Goal: Obtain resource: Download file/media

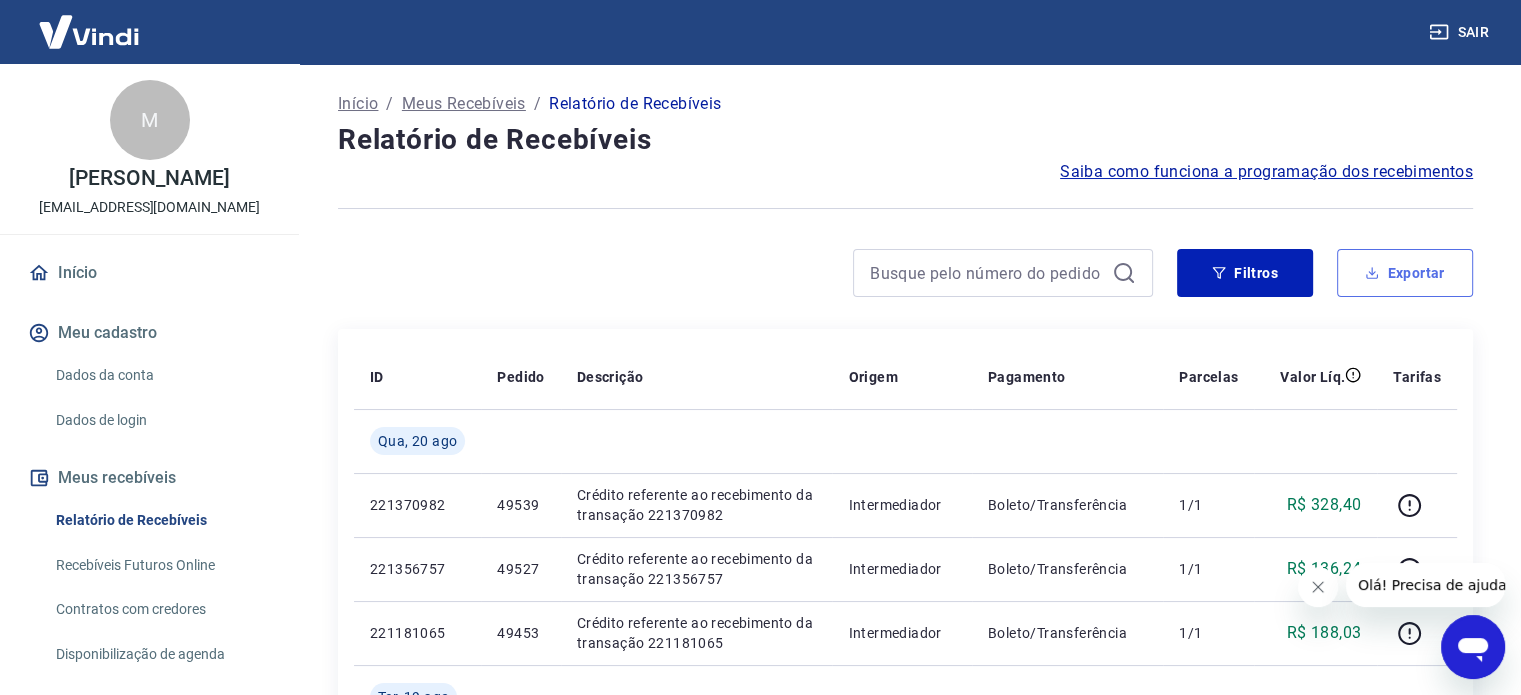
click at [1420, 270] on button "Exportar" at bounding box center [1405, 273] width 136 height 48
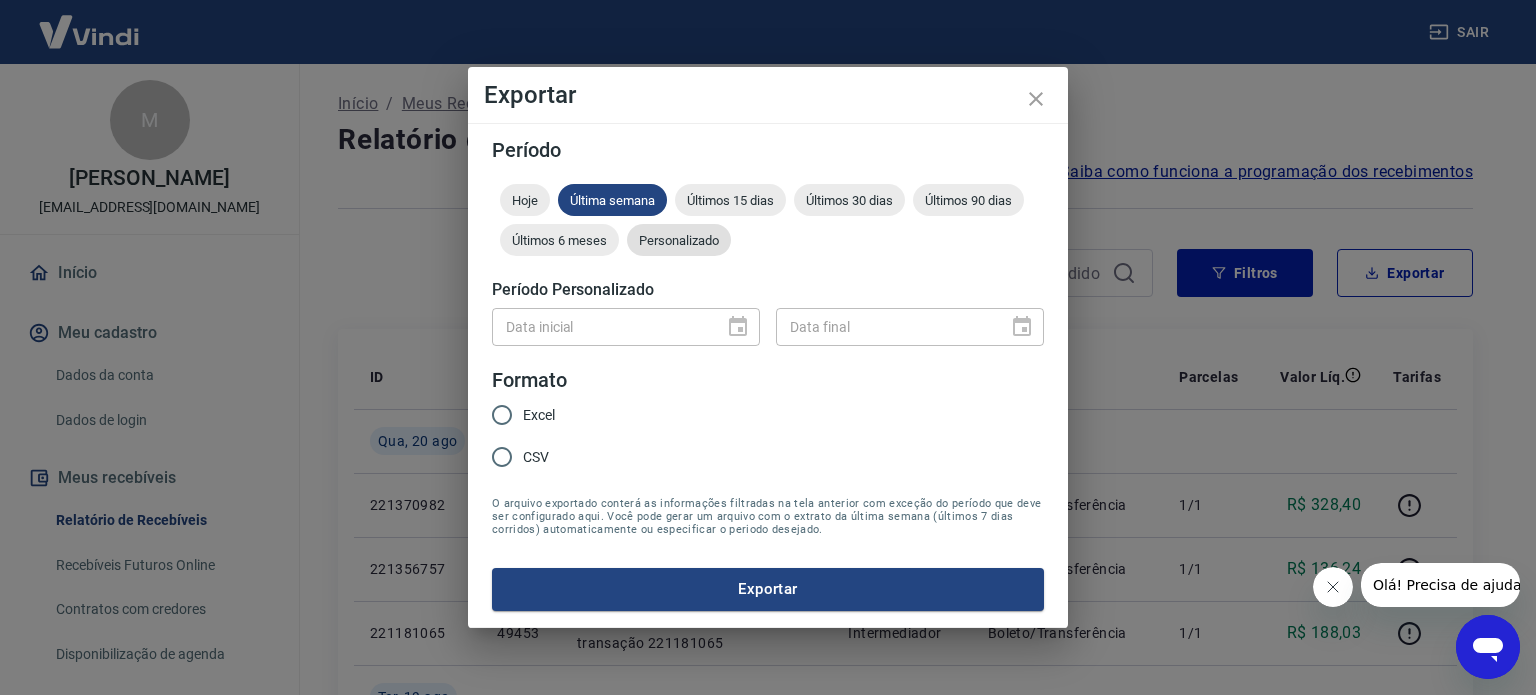
click at [664, 244] on span "Personalizado" at bounding box center [679, 240] width 104 height 15
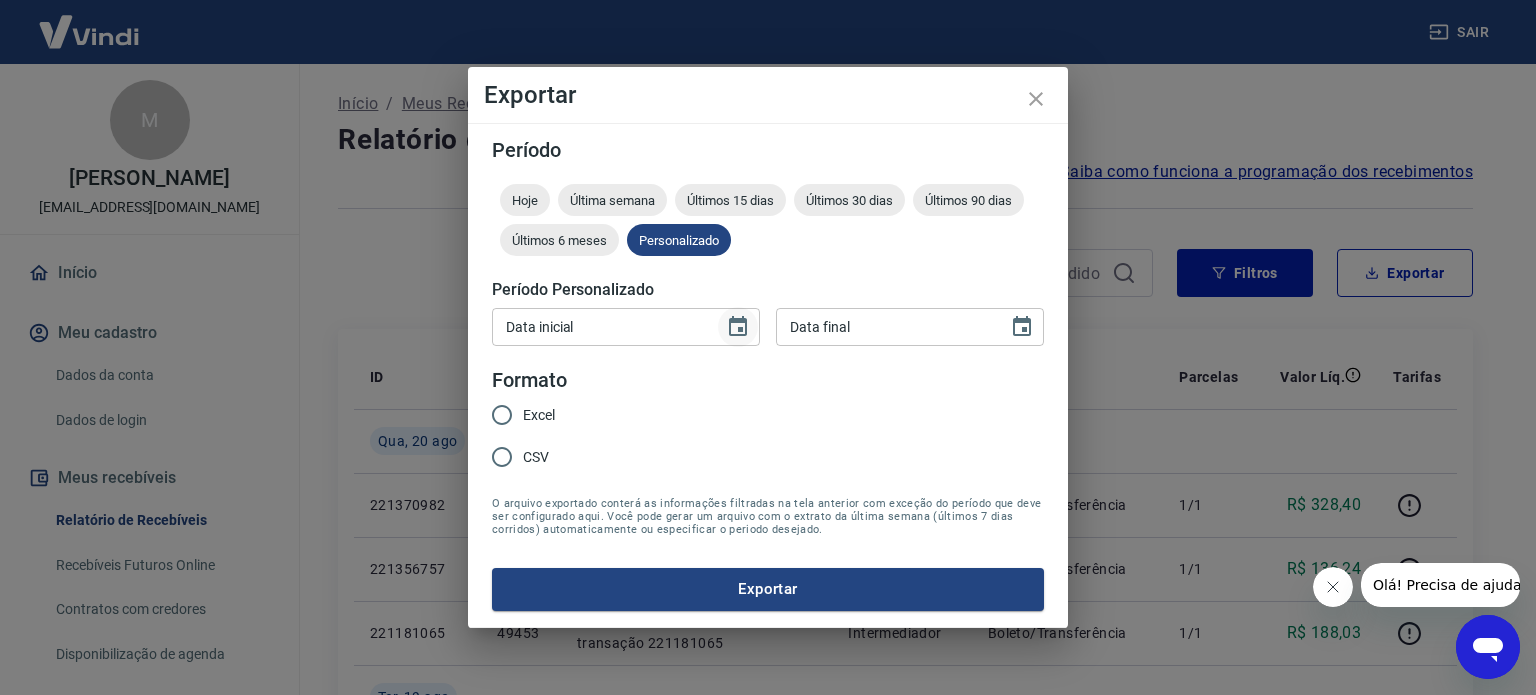
click at [737, 323] on icon "Choose date" at bounding box center [738, 326] width 18 height 20
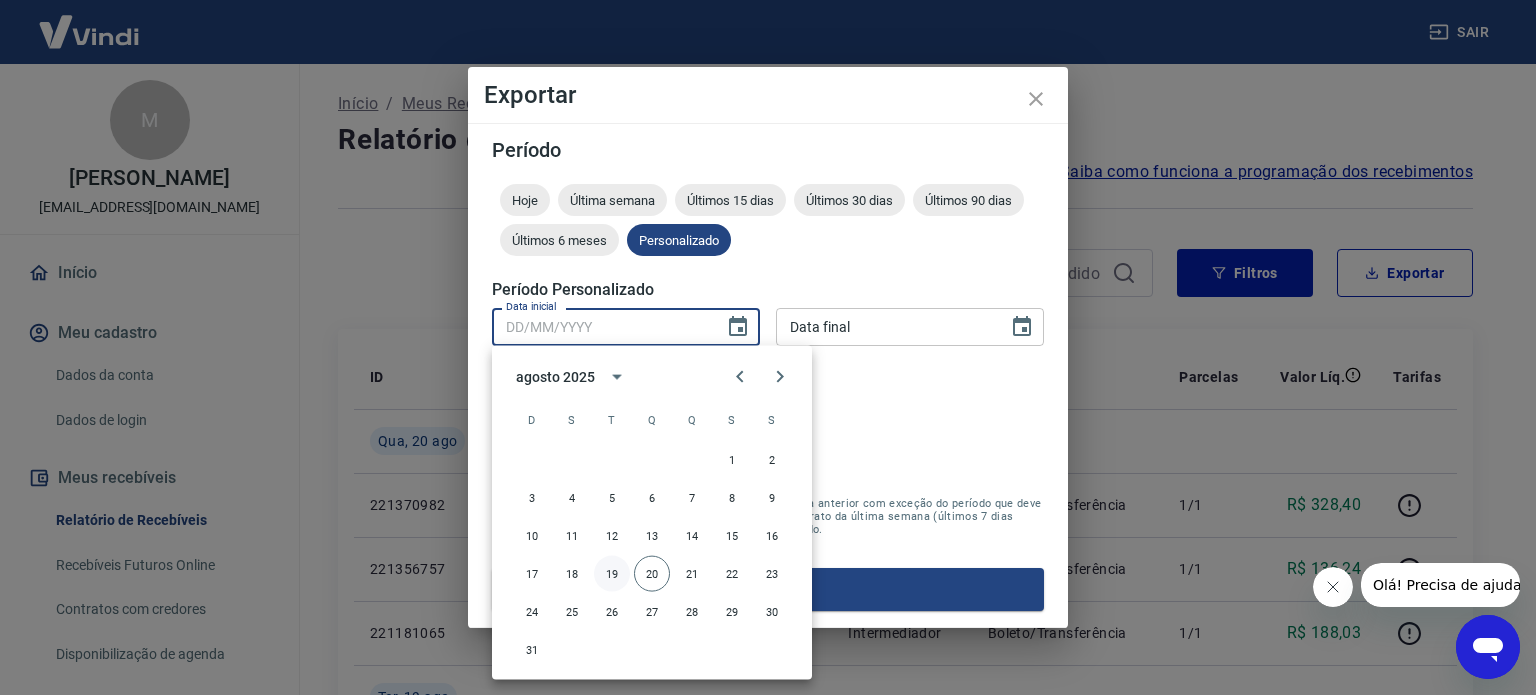
click at [612, 567] on button "19" at bounding box center [612, 574] width 36 height 36
type input "[DATE]"
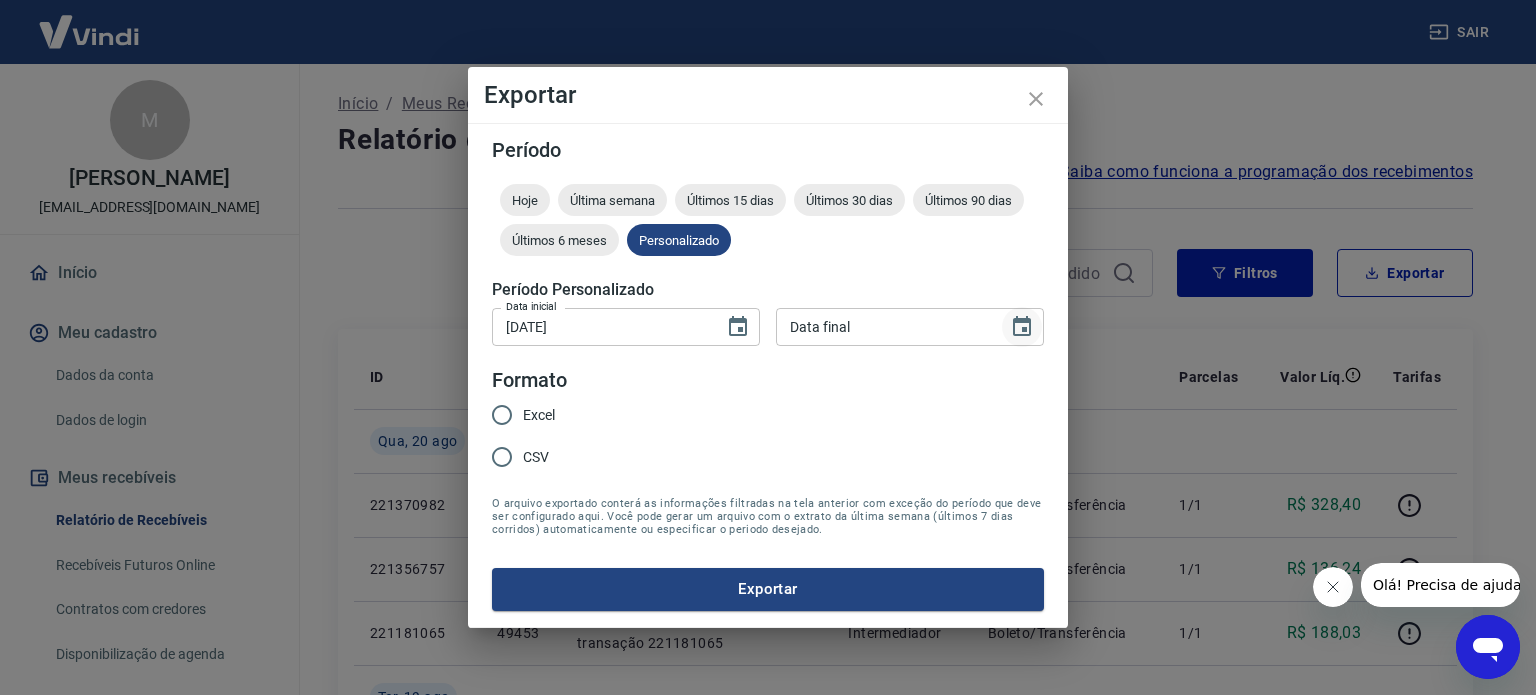
click at [1028, 327] on icon "Choose date" at bounding box center [1022, 327] width 24 height 24
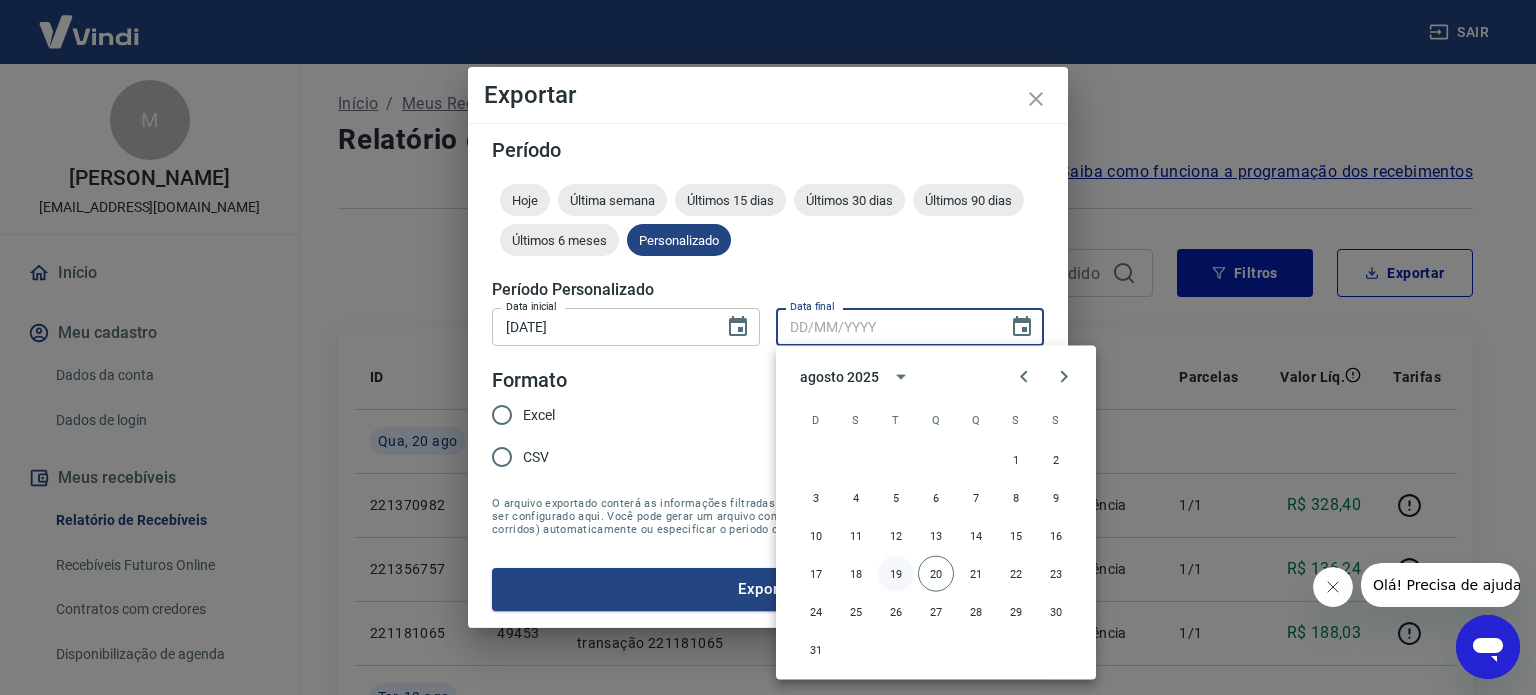
click at [891, 572] on button "19" at bounding box center [896, 574] width 36 height 36
type input "[DATE]"
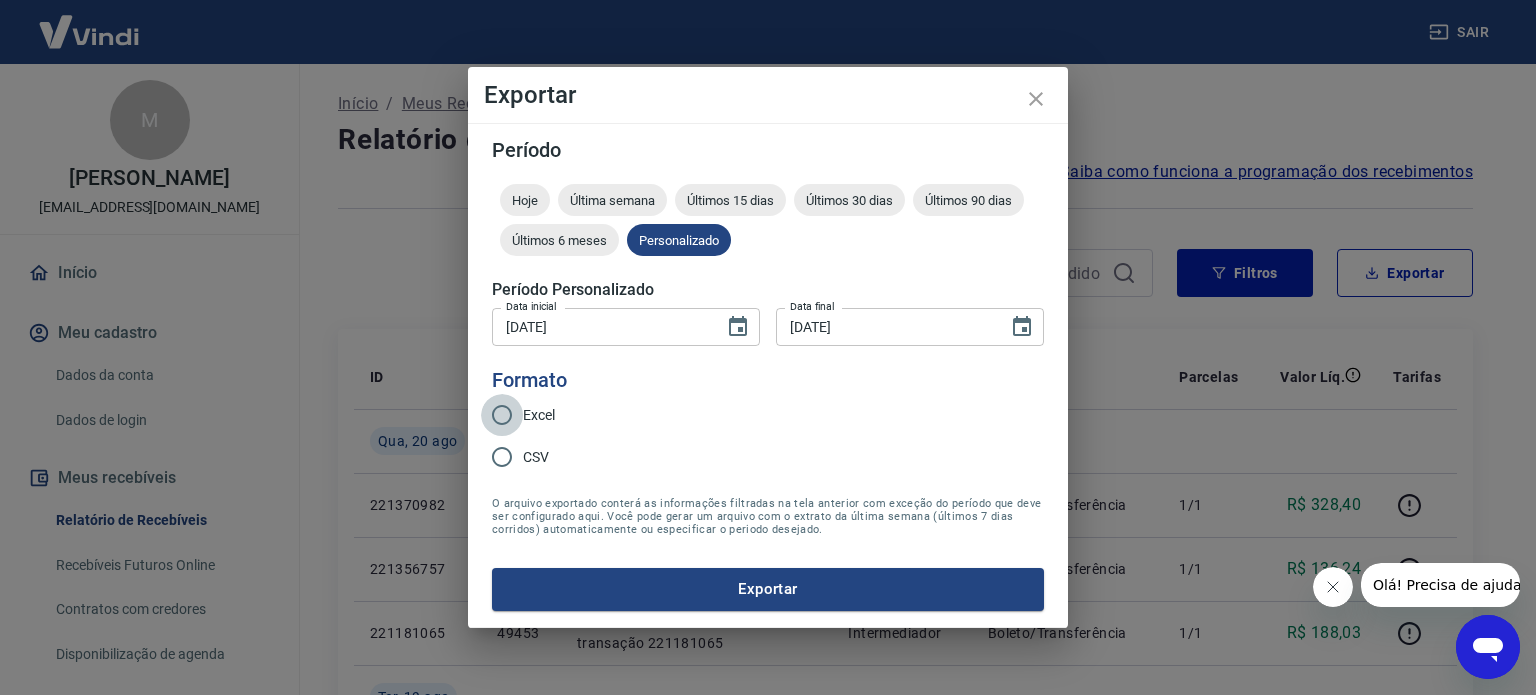
drag, startPoint x: 501, startPoint y: 416, endPoint x: 776, endPoint y: 529, distance: 297.2
click at [502, 416] on input "Excel" at bounding box center [502, 415] width 42 height 42
radio input "true"
click at [792, 595] on button "Exportar" at bounding box center [768, 589] width 552 height 42
